Goal: Obtain resource: Obtain resource

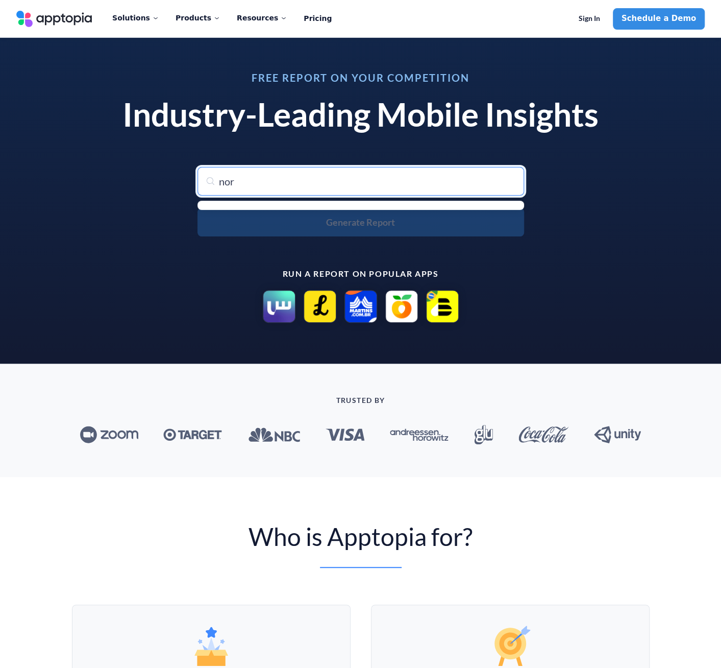
type input "nord"
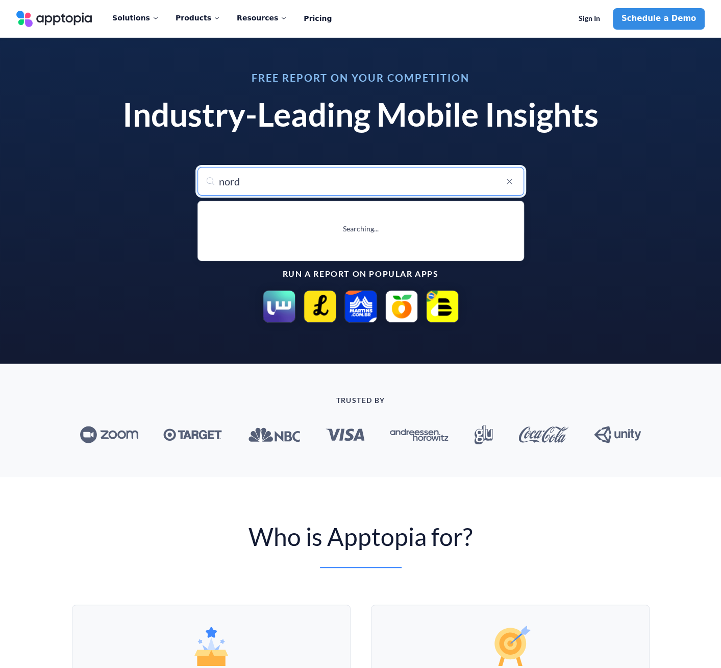
type input "nordVPN: VPN Fast & Secure"
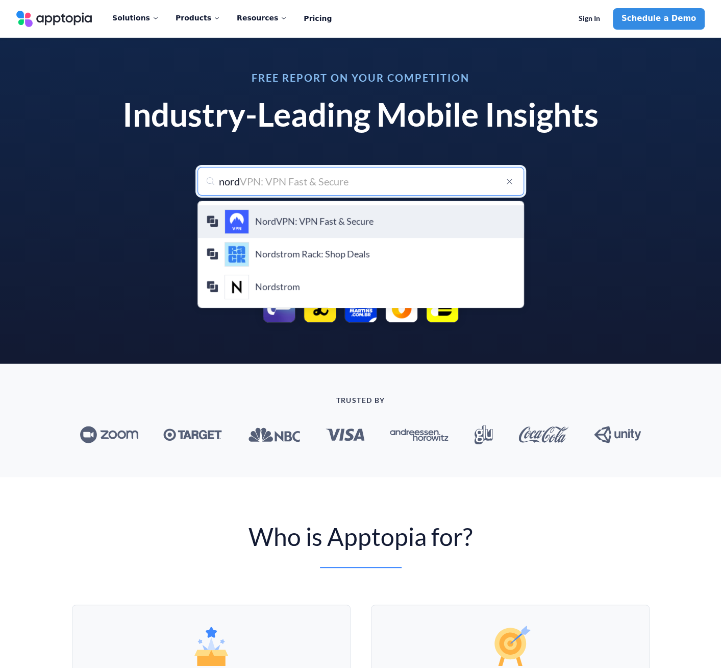
click at [332, 216] on h4 "NordVPN: VPN Fast & Secure" at bounding box center [385, 221] width 260 height 11
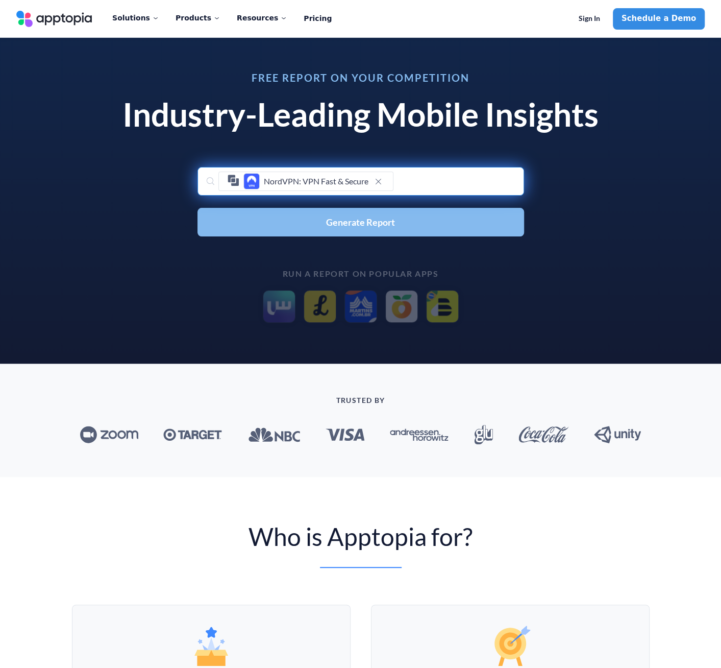
click at [353, 227] on span "Generate Report" at bounding box center [360, 221] width 69 height 9
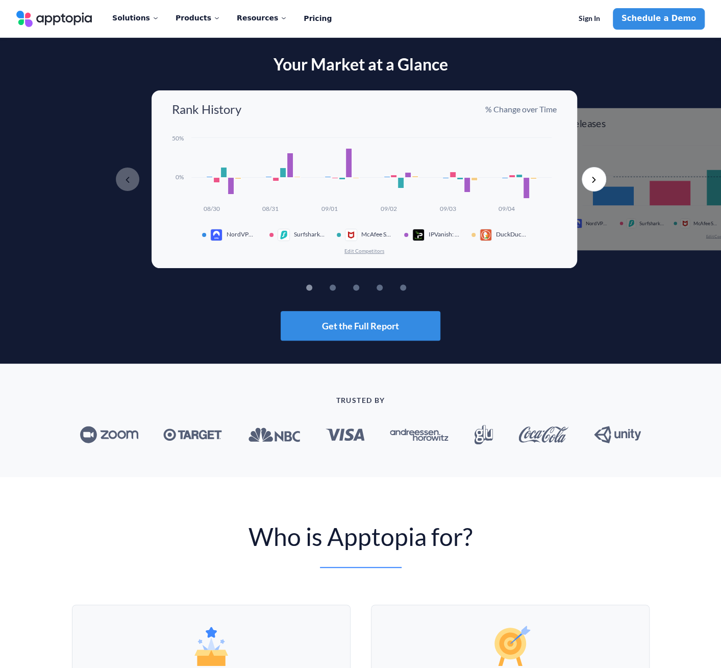
click at [596, 176] on button "Next" at bounding box center [594, 179] width 25 height 25
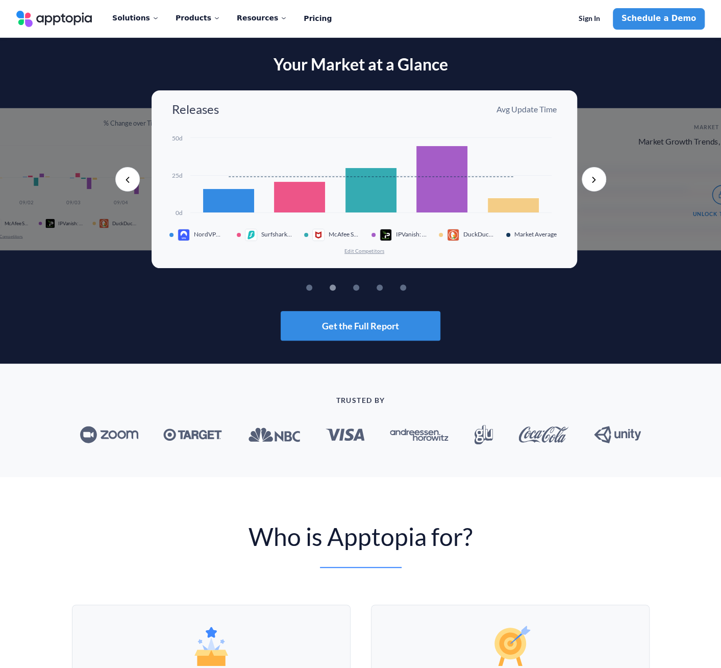
click at [596, 177] on button "Next" at bounding box center [594, 179] width 25 height 25
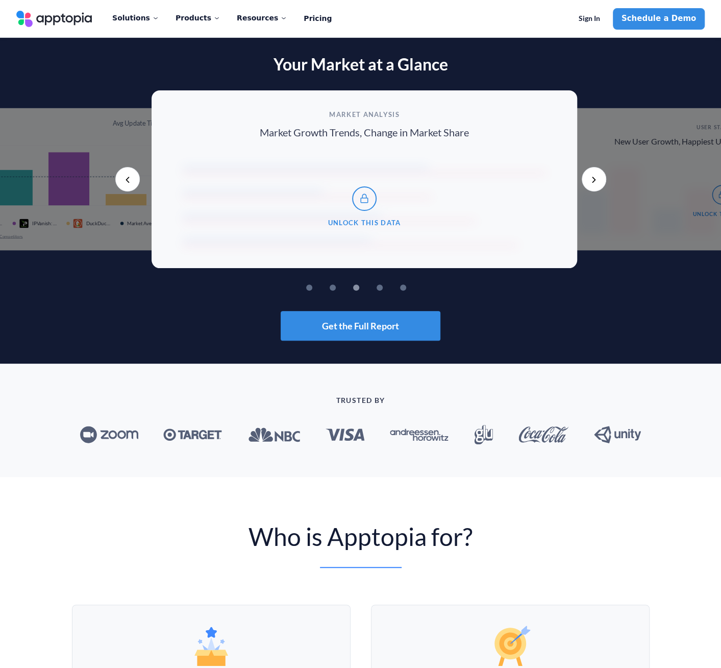
click at [596, 177] on button "Next" at bounding box center [594, 179] width 25 height 25
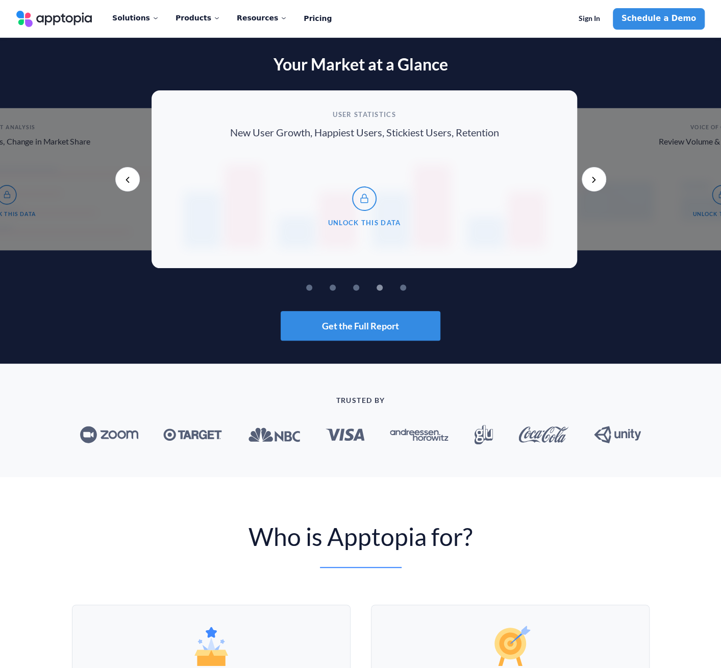
click at [596, 177] on button "Next" at bounding box center [594, 179] width 25 height 25
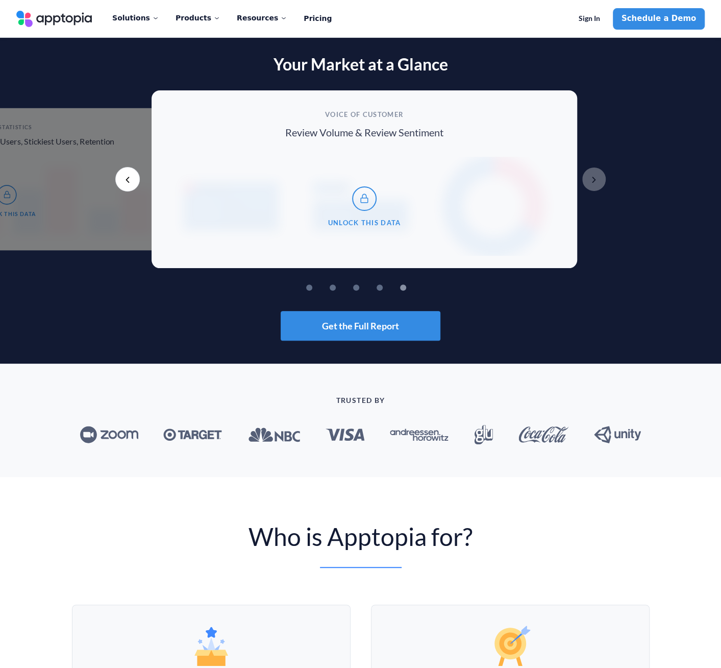
click at [596, 177] on button "Next" at bounding box center [594, 179] width 25 height 25
click at [123, 182] on button "Previous" at bounding box center [127, 179] width 25 height 25
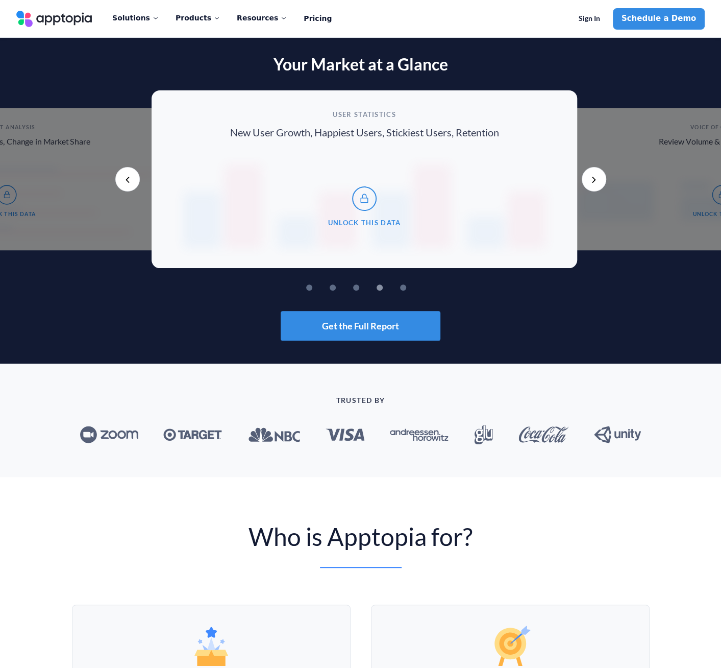
click at [123, 182] on button "Previous" at bounding box center [127, 179] width 25 height 25
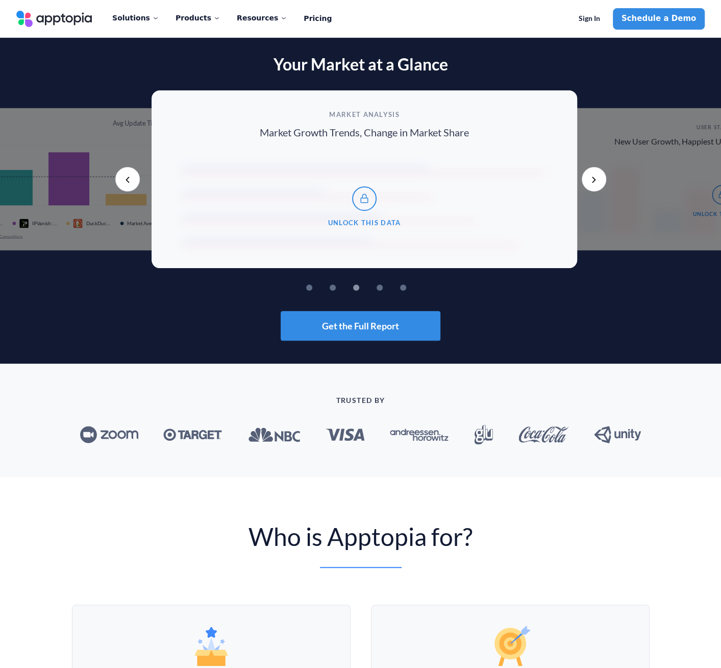
click at [123, 182] on button "Previous" at bounding box center [127, 179] width 25 height 25
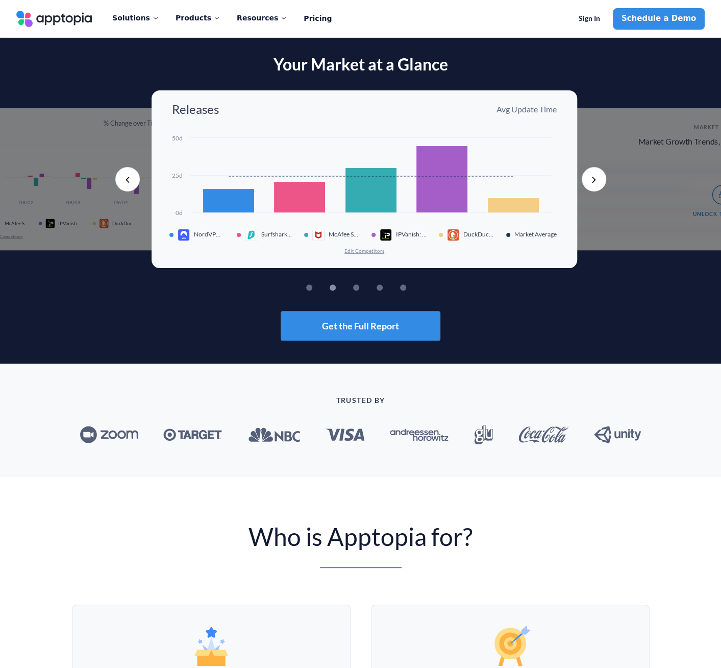
click at [123, 182] on button "Previous" at bounding box center [127, 179] width 25 height 25
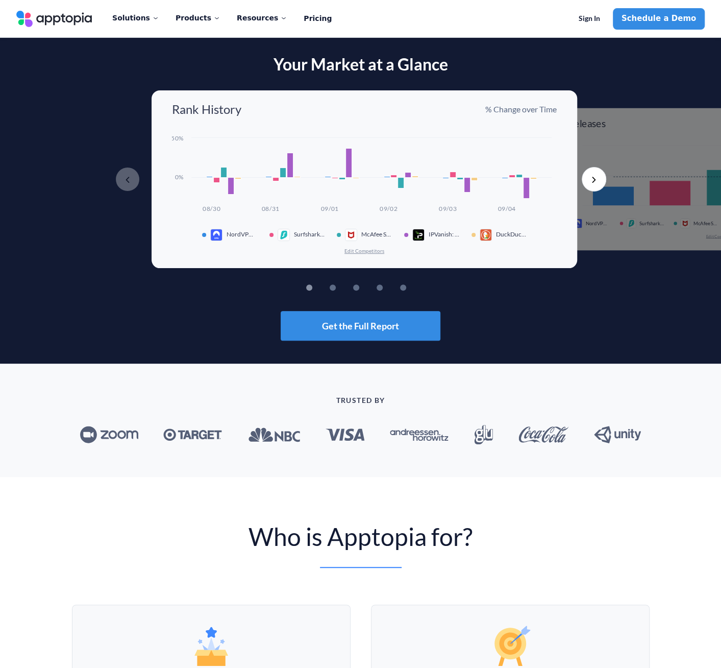
click at [229, 186] on rect at bounding box center [231, 185] width 6 height 17
click at [364, 329] on span "Get the Full Report" at bounding box center [360, 325] width 77 height 9
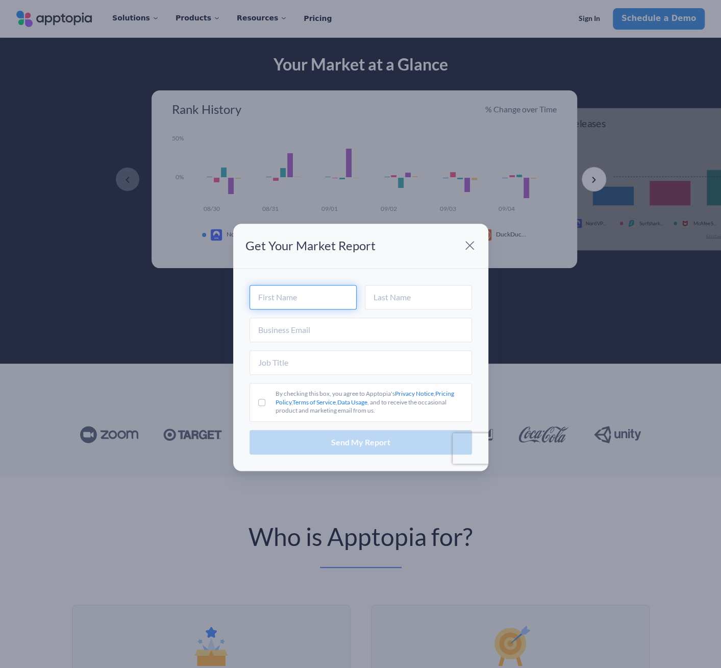
click at [309, 295] on input "text" at bounding box center [303, 297] width 107 height 25
type input "DeMarius"
type input "McKee"
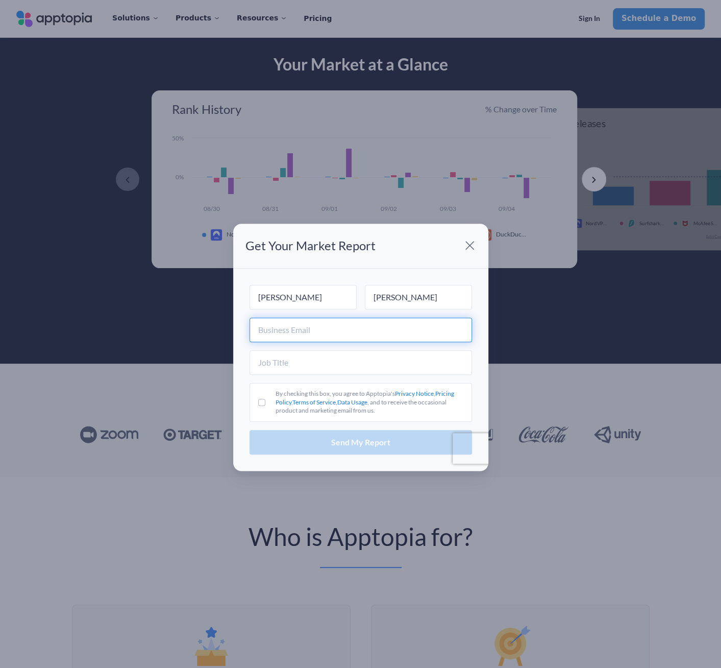
type input "demarius.mckee@clearlakecredit.com"
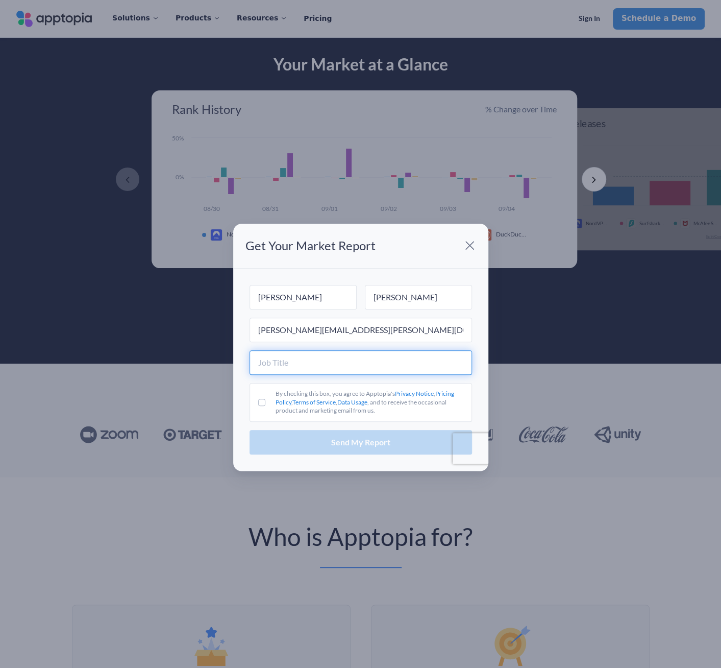
click at [307, 366] on input "text" at bounding box center [361, 362] width 223 height 25
type input "Associate"
click at [261, 403] on input "By checking this box, you agree to Apptopia's Privacy Notice , Pricing Policy ,…" at bounding box center [261, 402] width 7 height 7
checkbox input "true"
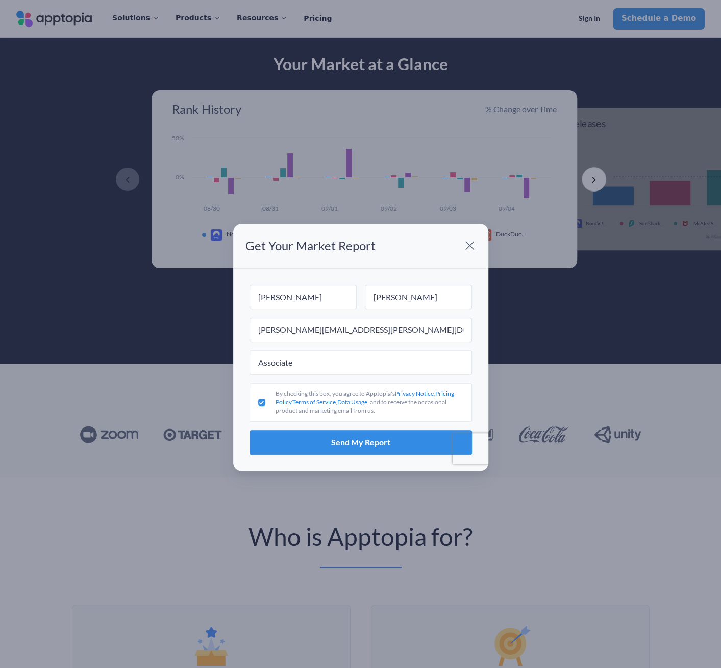
click at [297, 437] on button "Send My Report" at bounding box center [361, 442] width 223 height 25
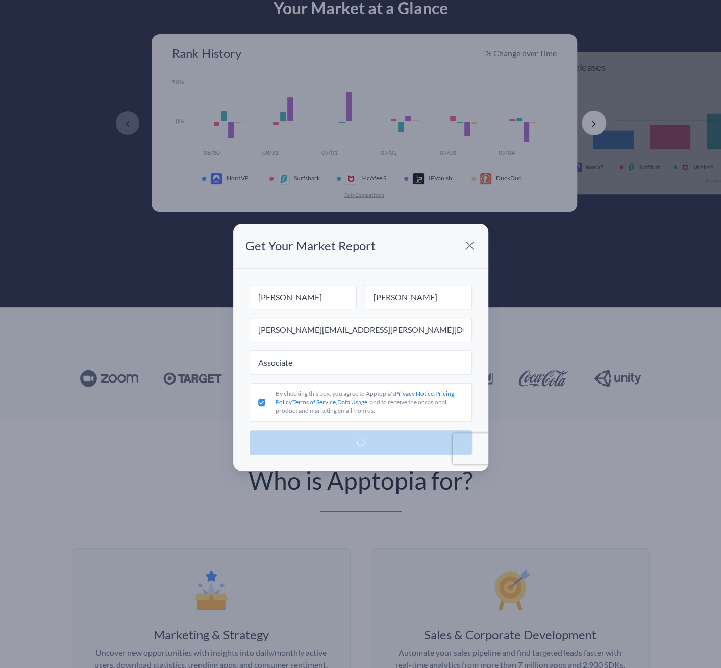
scroll to position [204, 0]
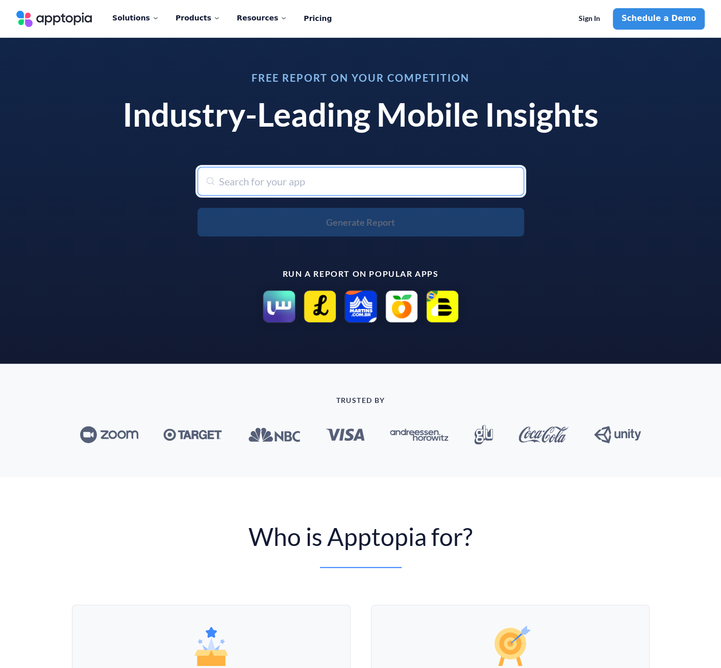
click at [393, 188] on input "text" at bounding box center [361, 181] width 327 height 29
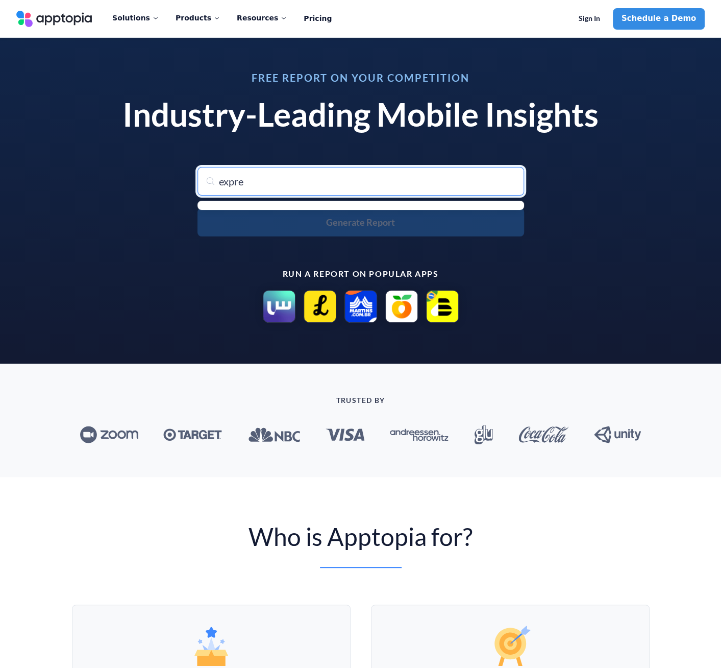
type input "expres"
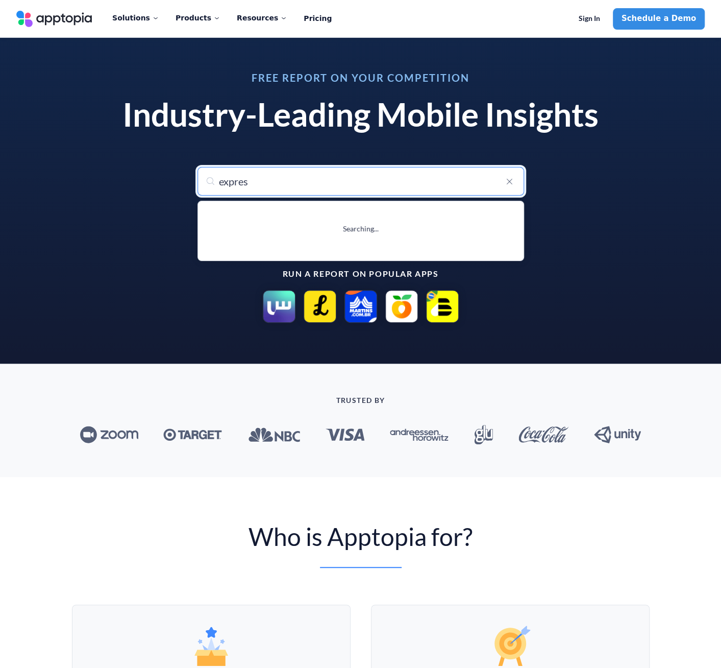
type input "express Scripts"
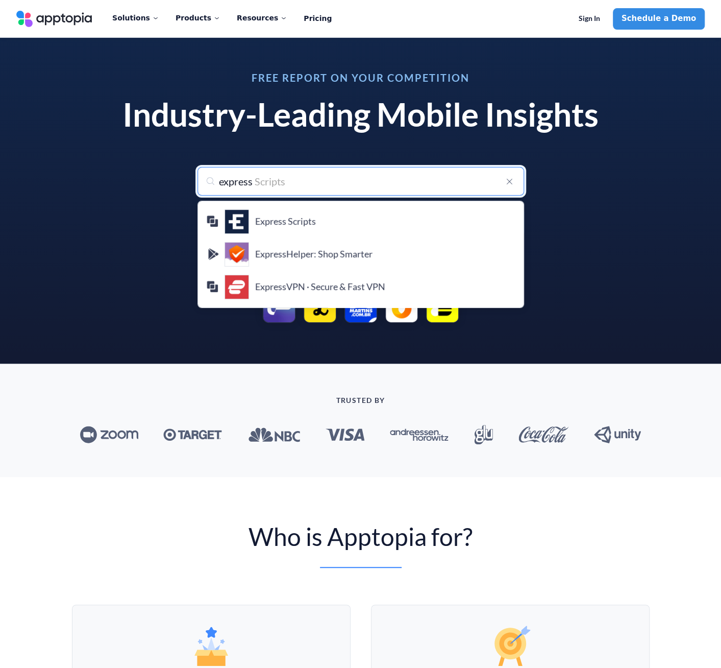
type input "expressv"
type input "expressvpn"
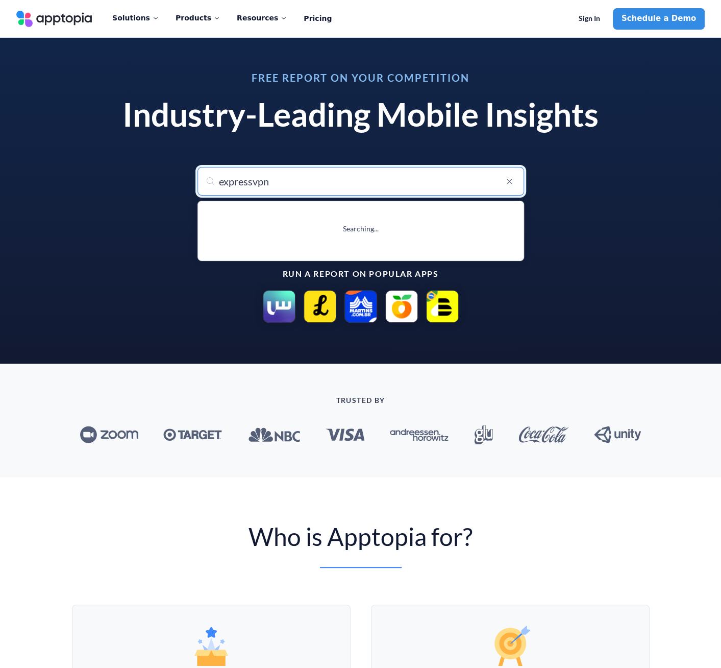
type input "expressvpn · Secure & Fast VPN"
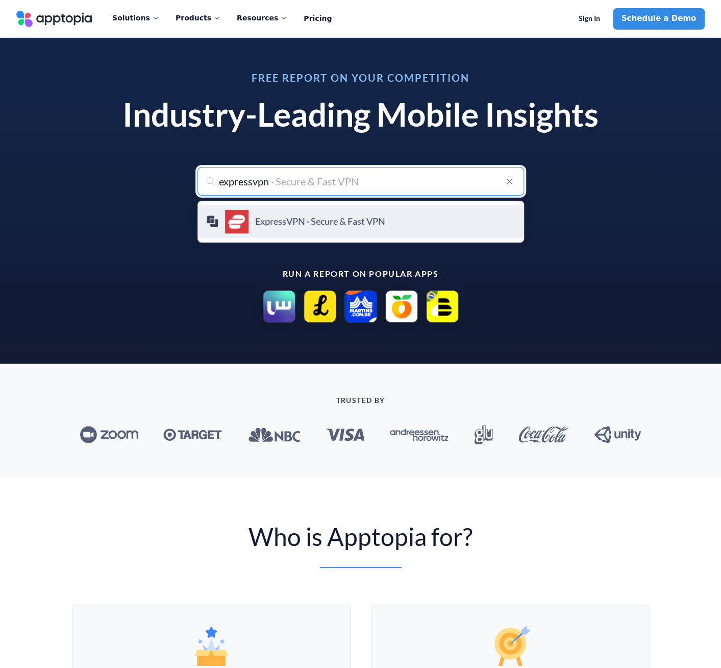
click at [320, 228] on div "ExpressVPN · Secure & Fast VPN Express VPN" at bounding box center [360, 221] width 309 height 25
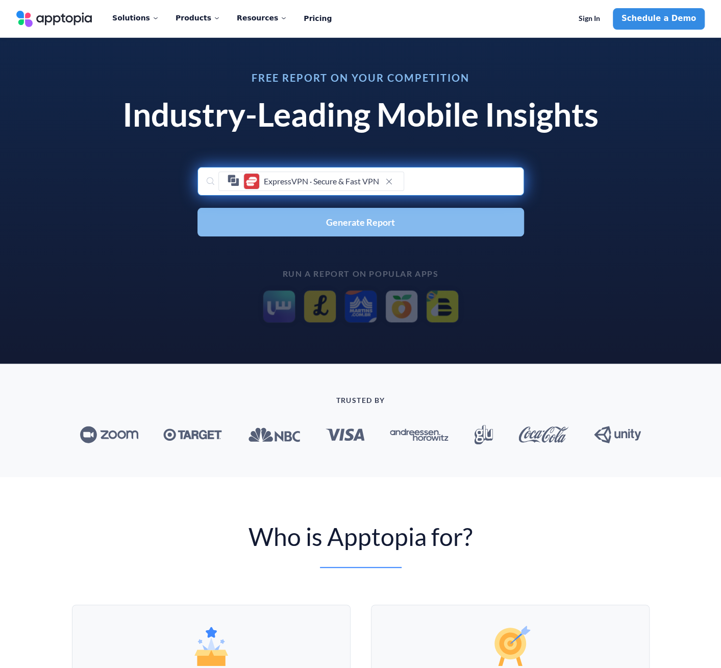
click at [367, 225] on span "Generate Report" at bounding box center [360, 221] width 69 height 9
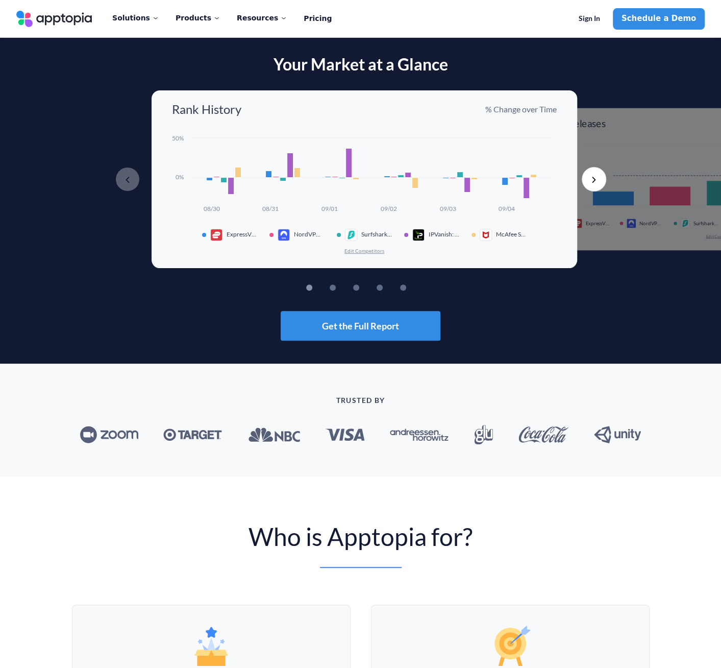
click at [590, 179] on button "Next" at bounding box center [594, 179] width 25 height 25
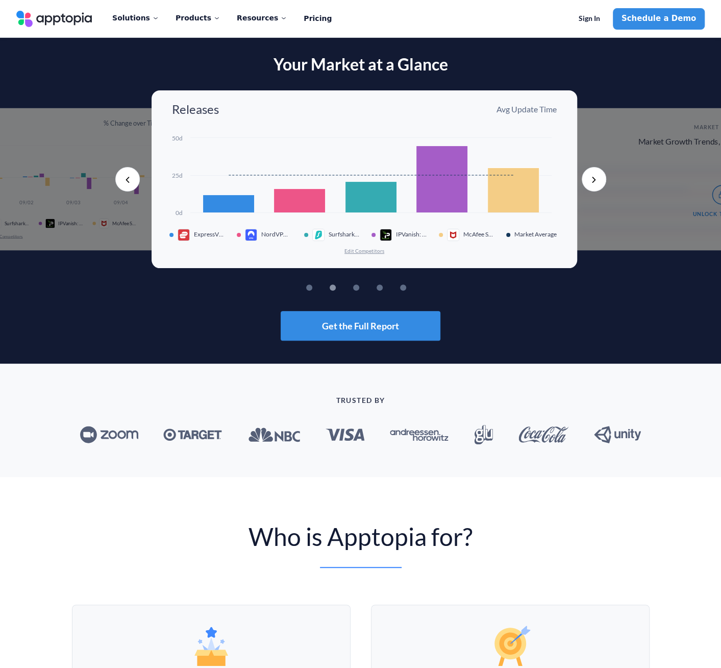
click at [593, 179] on button "Next" at bounding box center [594, 179] width 25 height 25
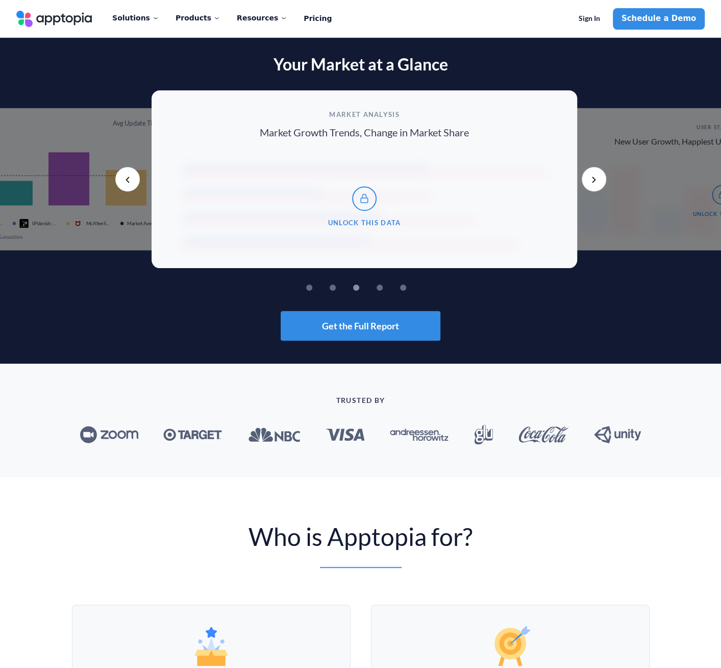
click at [365, 196] on icon at bounding box center [364, 198] width 12 height 12
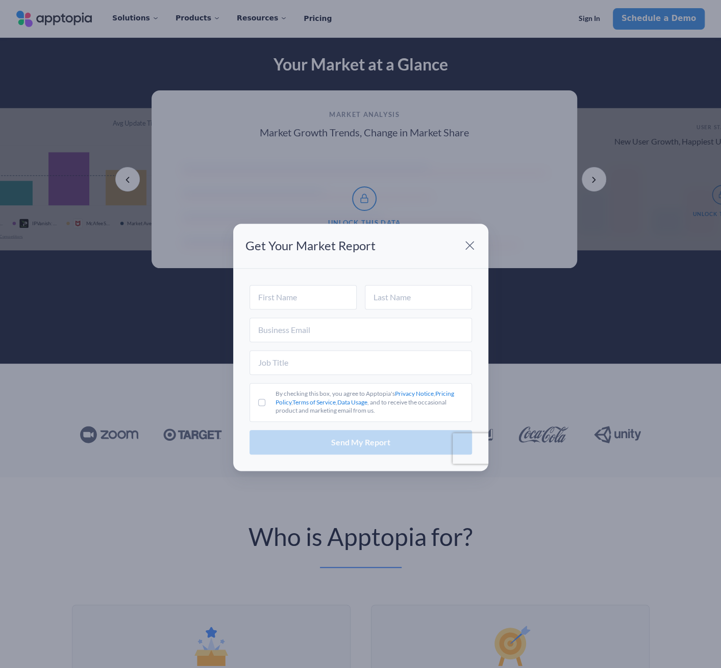
click at [475, 244] on span at bounding box center [470, 245] width 20 height 20
